Goal: Task Accomplishment & Management: Complete application form

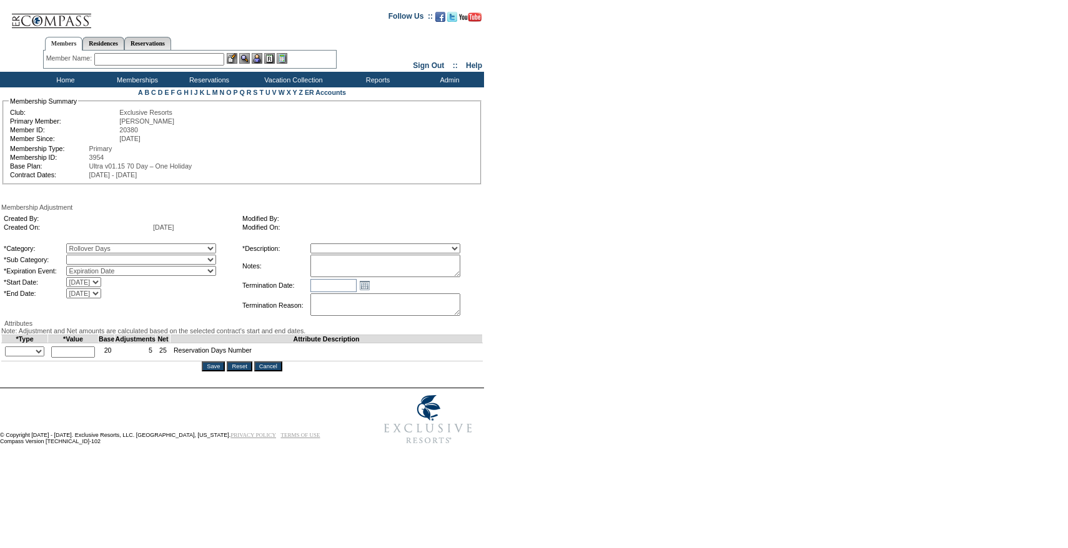
click at [114, 264] on select "Rollover Days" at bounding box center [141, 260] width 150 height 10
select select "782"
click at [92, 257] on select "Rollover Days" at bounding box center [141, 260] width 150 height 10
click at [344, 254] on select "Membership/Transfer Fee Adjustment Membership Fee Adjustment Add-On Fee Adjustm…" at bounding box center [385, 249] width 150 height 10
select select "275"
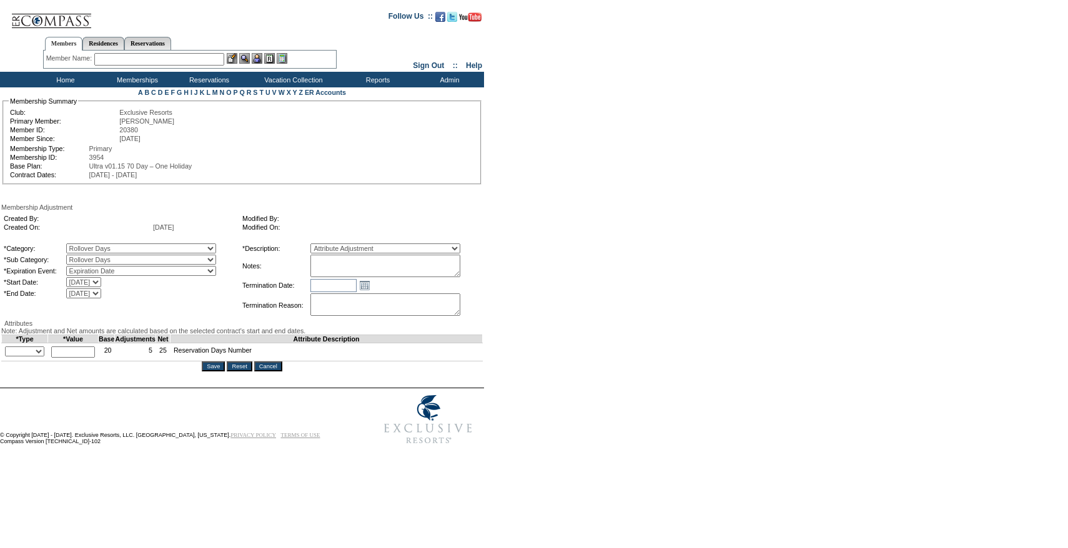
click at [333, 245] on select "Membership/Transfer Fee Adjustment Membership Fee Adjustment Add-On Fee Adjustm…" at bounding box center [385, 249] width 150 height 10
click at [362, 272] on textarea at bounding box center [385, 266] width 150 height 22
paste textarea "Per Marco Sanmiguel's case on 6/24/25 and Pete and Natalie's approval, rolling …"
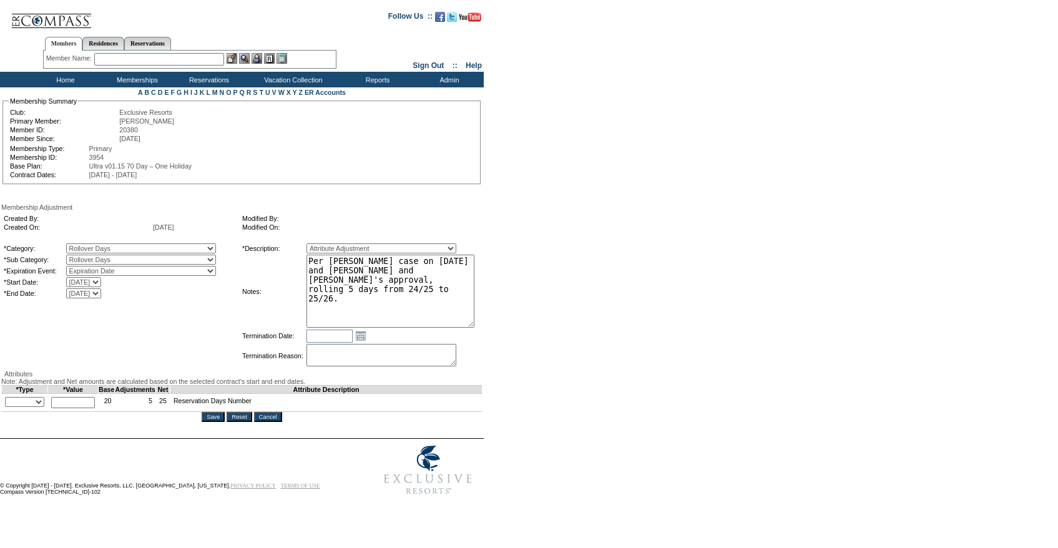
drag, startPoint x: 479, startPoint y: 279, endPoint x: 498, endPoint y: 330, distance: 55.1
click at [498, 330] on form "Follow Us ::" at bounding box center [527, 252] width 1054 height 498
type textarea "Per Marco Sanmiguel's case on 6/24/25 and Pete and Natalie's approval, rolling …"
click at [17, 409] on select "+ - Override" at bounding box center [24, 404] width 39 height 10
select select "1"
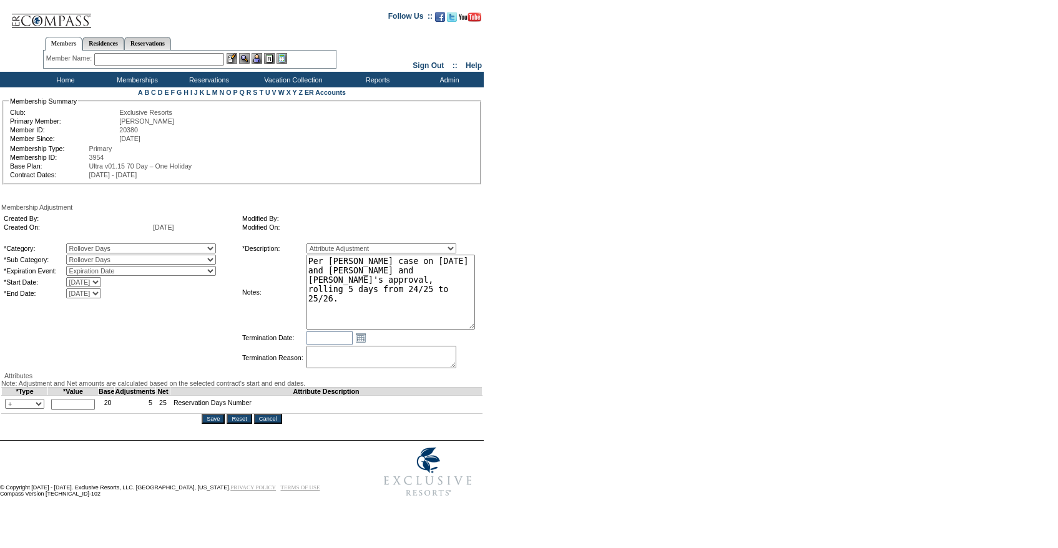
click at [8, 409] on select "+ - Override" at bounding box center [24, 404] width 39 height 10
click at [73, 410] on input "text" at bounding box center [73, 404] width 44 height 11
type input "5"
click at [229, 364] on td "*Category: A La Carte Days Contract Election Days Converted Days Coronavirus Ot…" at bounding box center [120, 306] width 237 height 129
click at [400, 296] on textarea "Per Marco Sanmiguel's case on 6/24/25 and Pete and Natalie's approval, rolling …" at bounding box center [391, 292] width 169 height 75
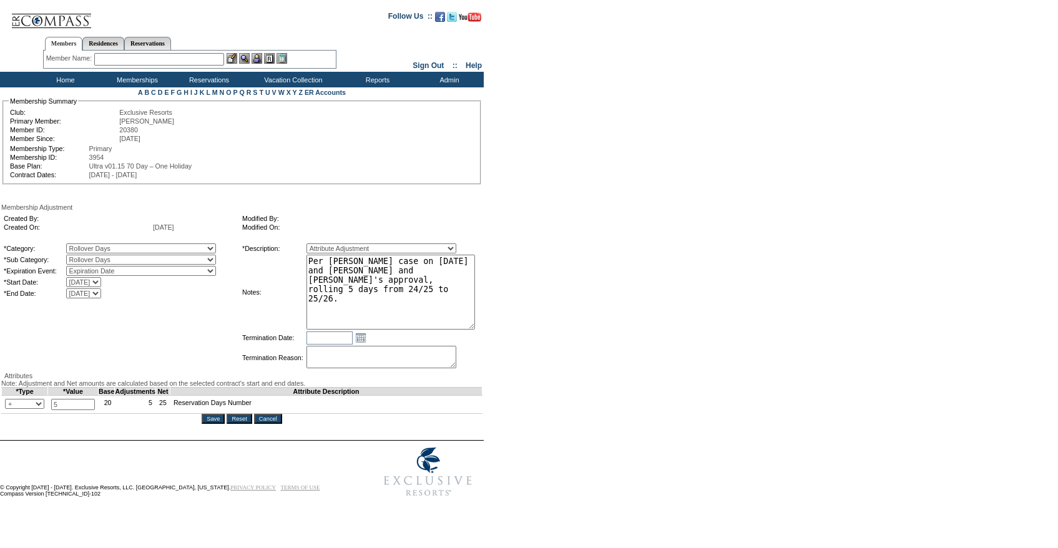
click at [217, 424] on input "Save" at bounding box center [213, 419] width 23 height 10
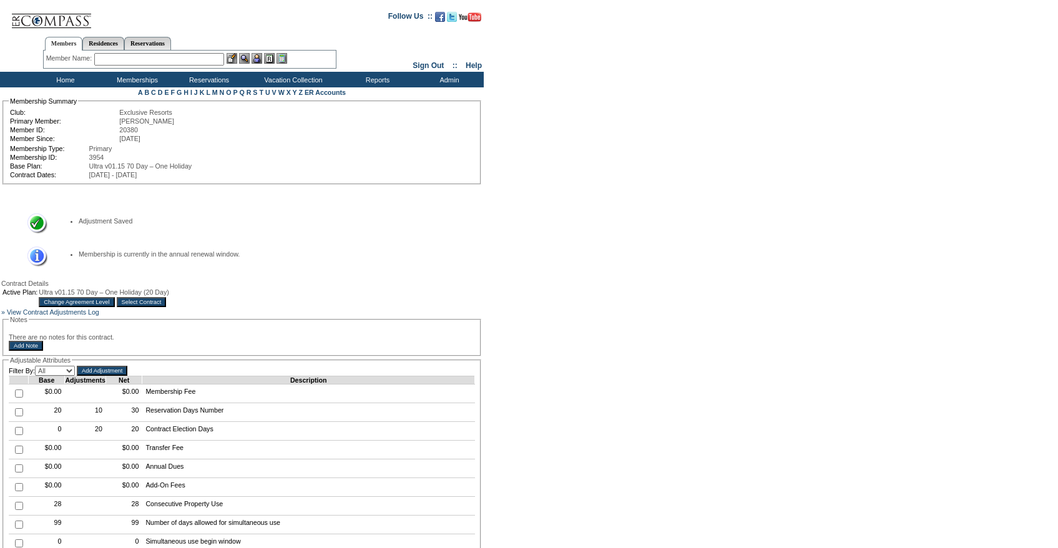
click at [169, 61] on input "text" at bounding box center [159, 59] width 130 height 12
type input "j"
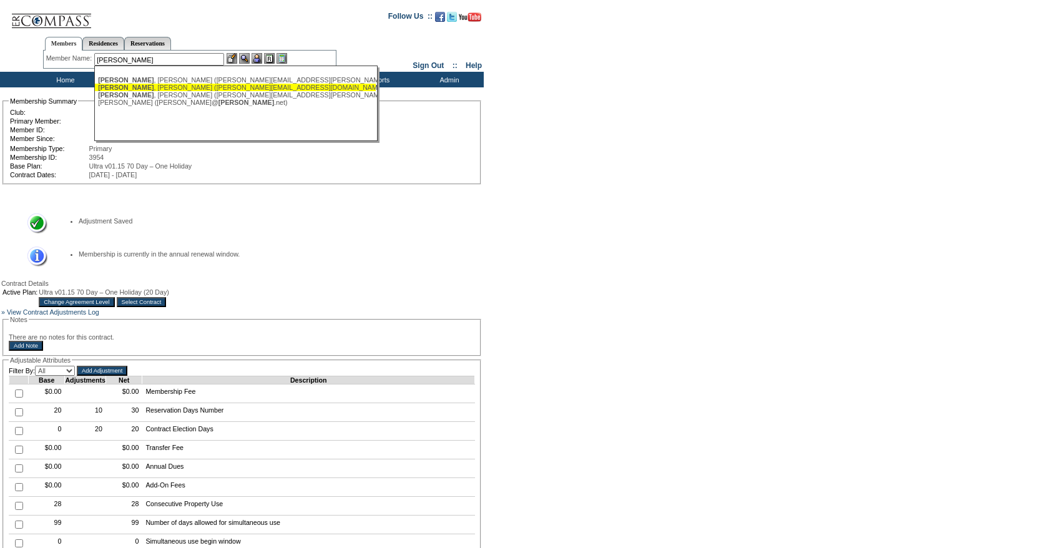
click at [157, 85] on div "[PERSON_NAME] ([PERSON_NAME][EMAIL_ADDRESS][DOMAIN_NAME])" at bounding box center [235, 87] width 275 height 7
type input "[PERSON_NAME] ([PERSON_NAME][EMAIL_ADDRESS][DOMAIN_NAME])"
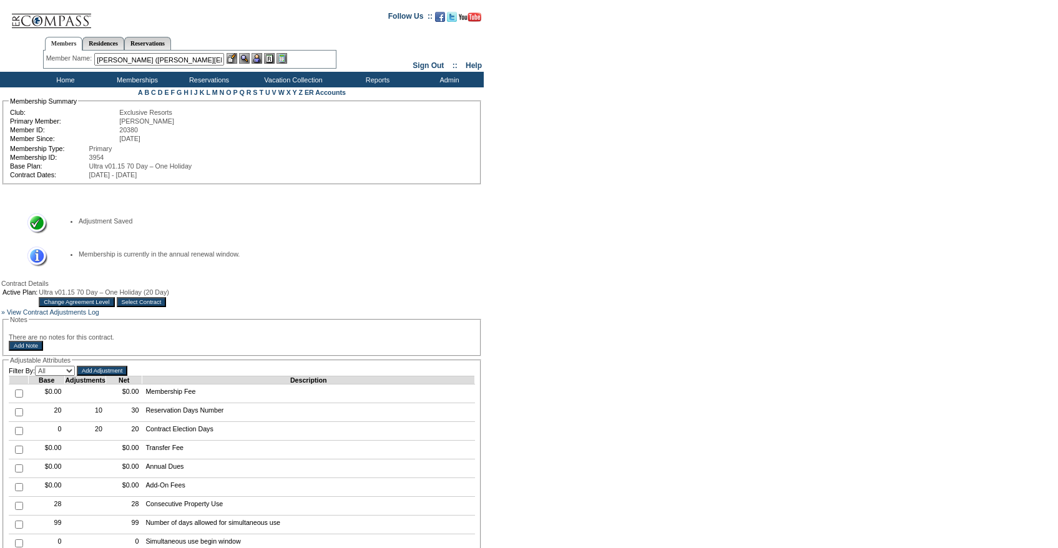
click at [254, 61] on div at bounding box center [257, 58] width 61 height 11
click at [259, 60] on img at bounding box center [257, 58] width 11 height 11
click at [237, 59] on img at bounding box center [232, 58] width 11 height 11
